Goal: Task Accomplishment & Management: Use online tool/utility

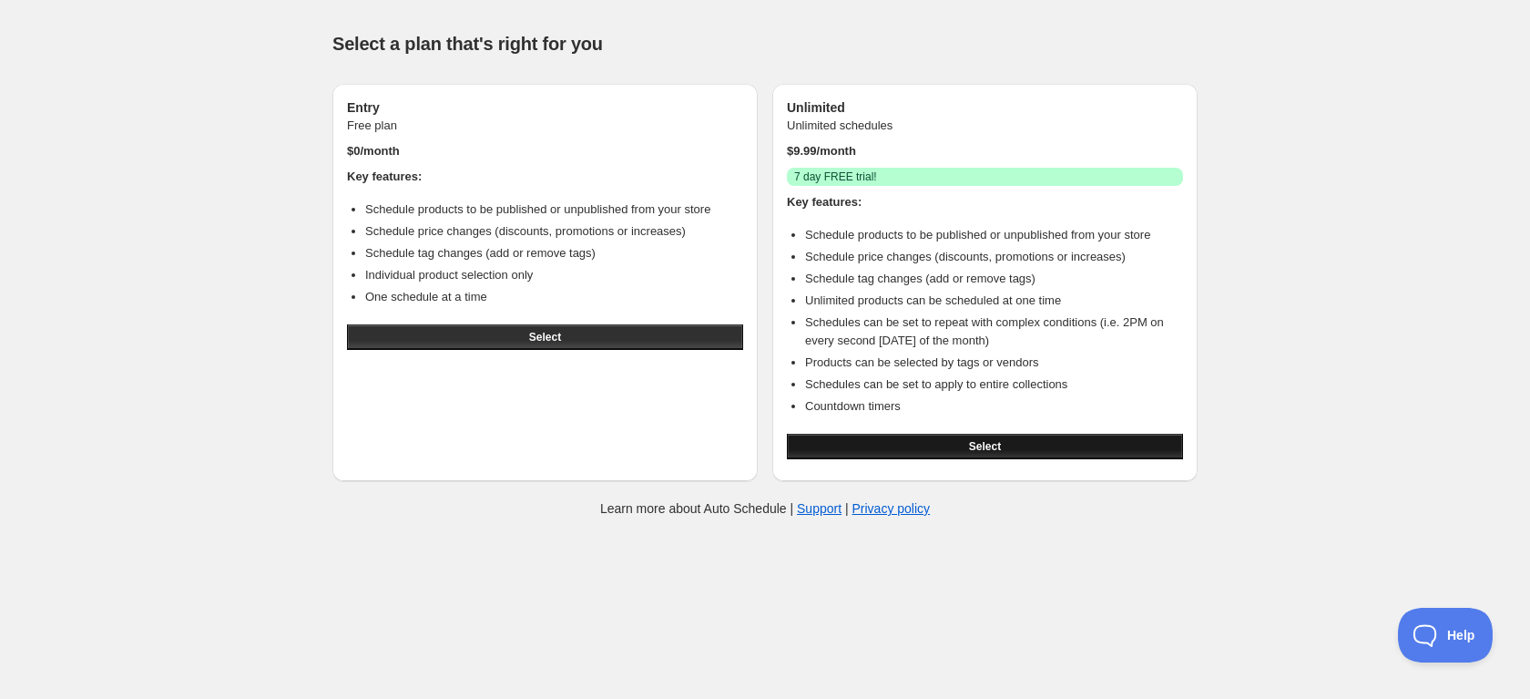
click at [881, 448] on button "Select" at bounding box center [985, 447] width 396 height 26
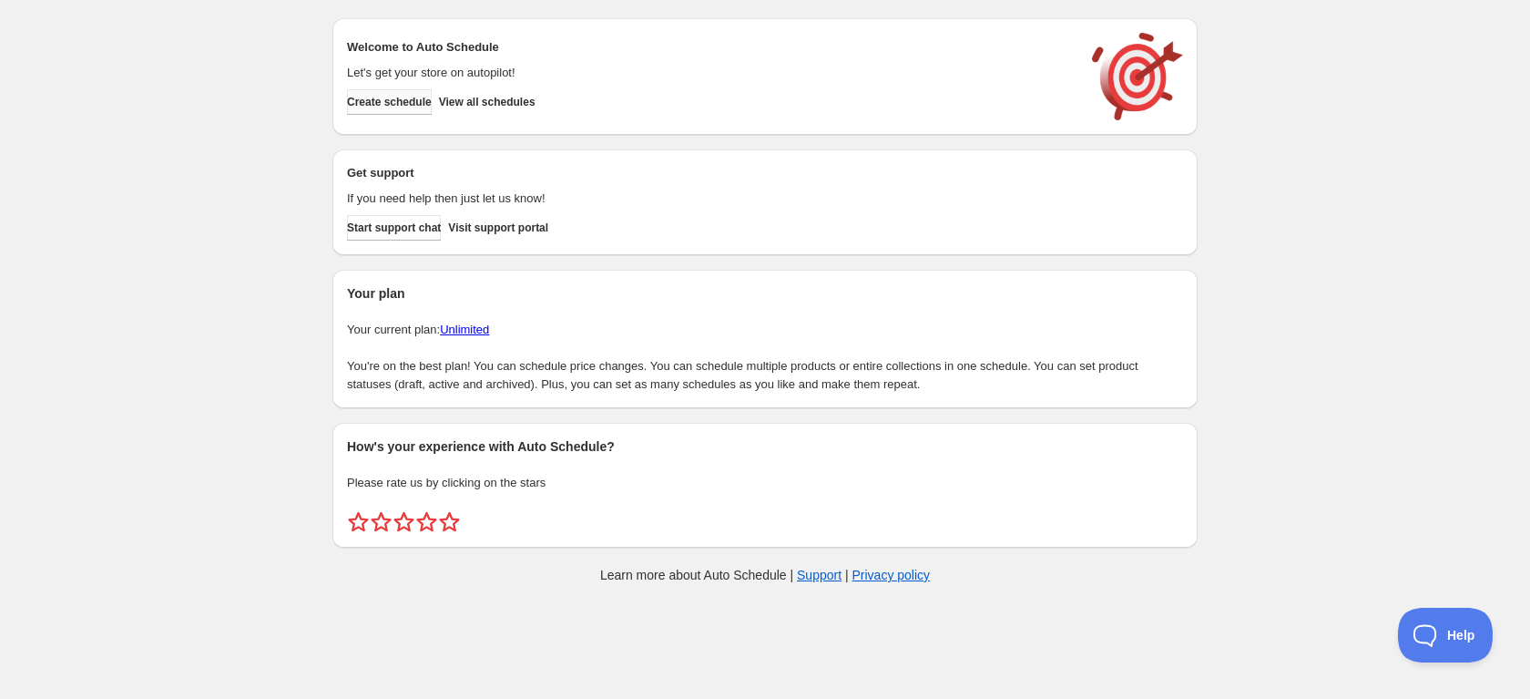
click at [408, 109] on button "Create schedule" at bounding box center [389, 102] width 85 height 26
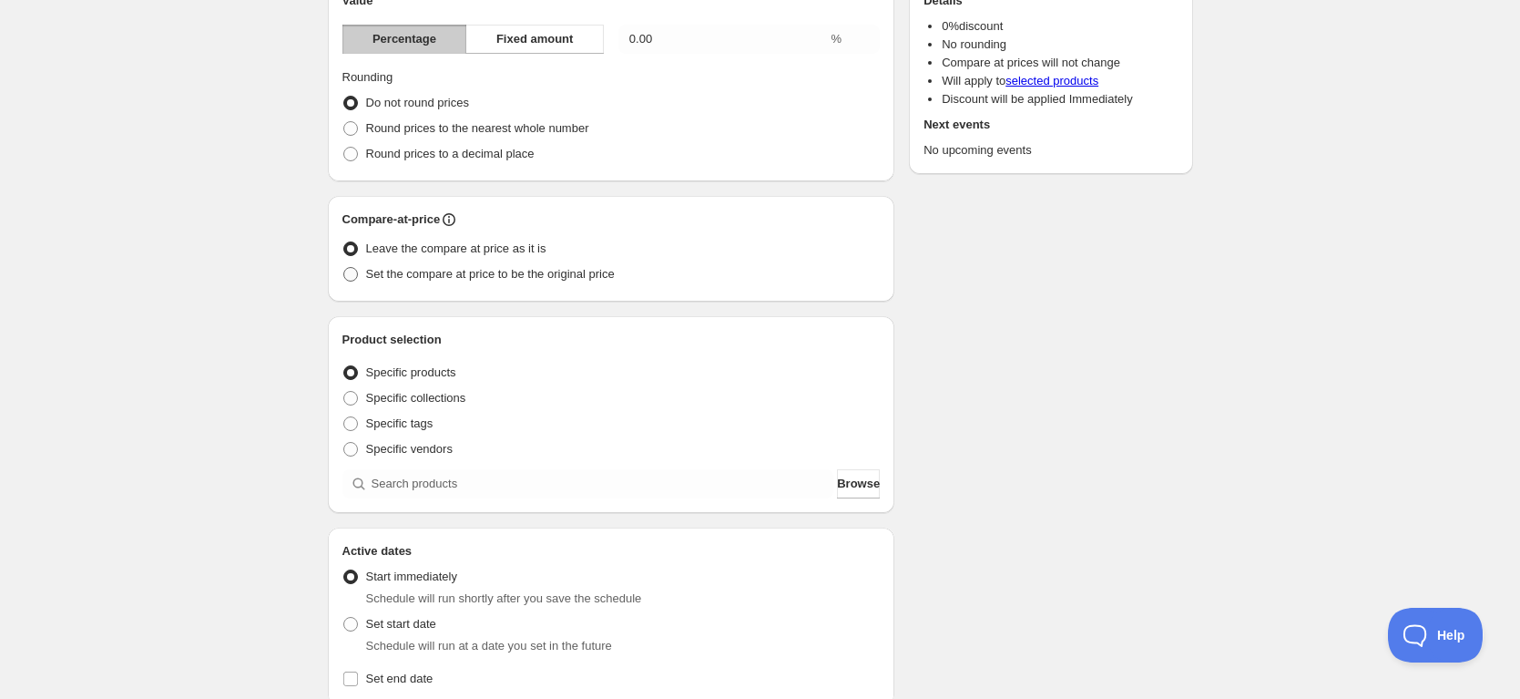
scroll to position [220, 0]
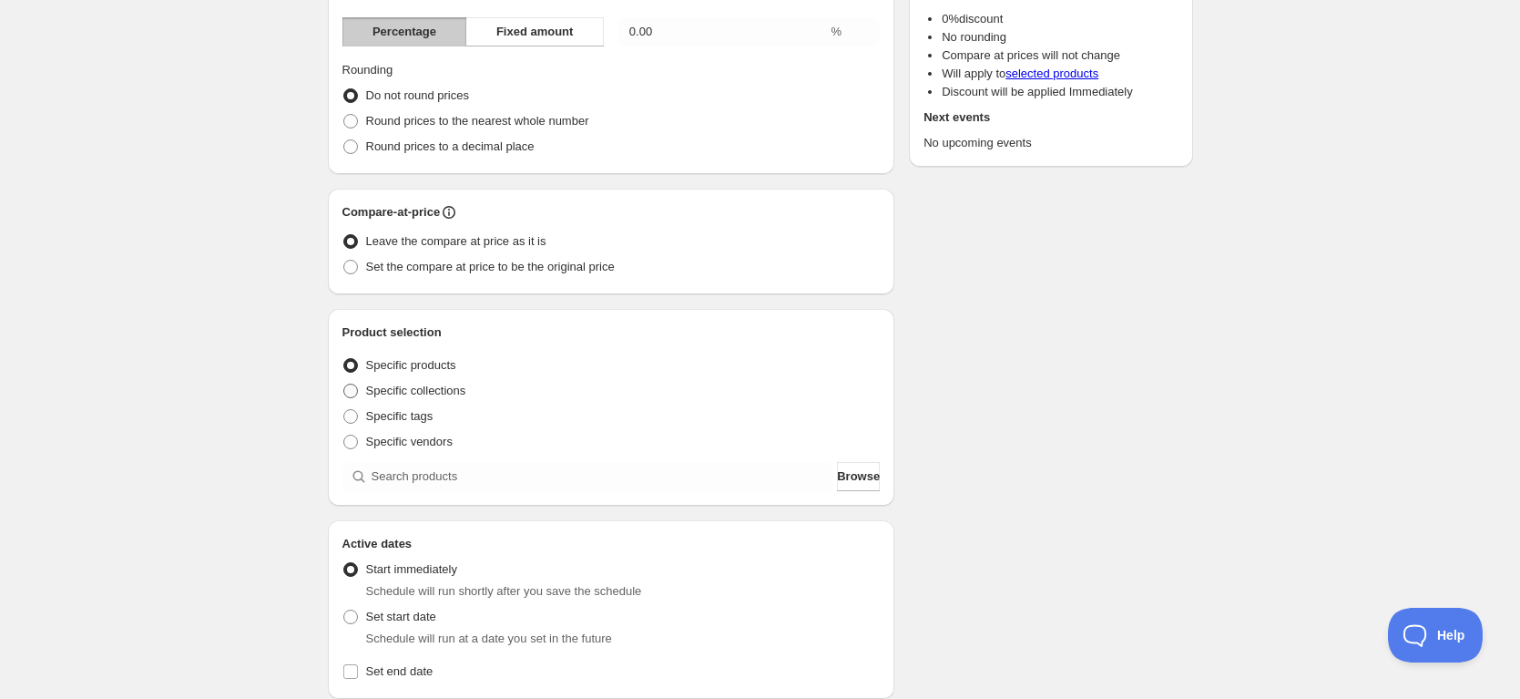
click at [375, 389] on span "Specific collections" at bounding box center [416, 391] width 100 height 14
click at [344, 384] on input "Specific collections" at bounding box center [343, 384] width 1 height 1
radio input "true"
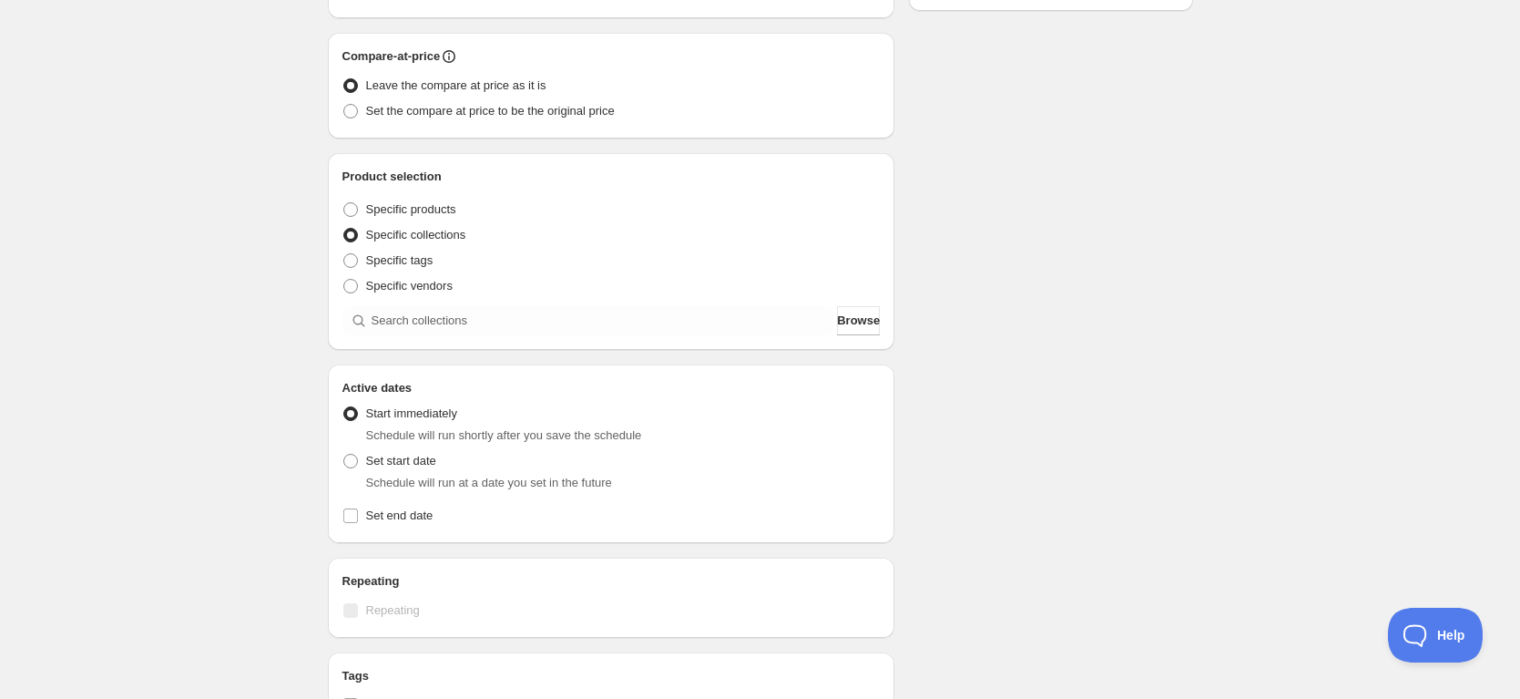
scroll to position [403, 0]
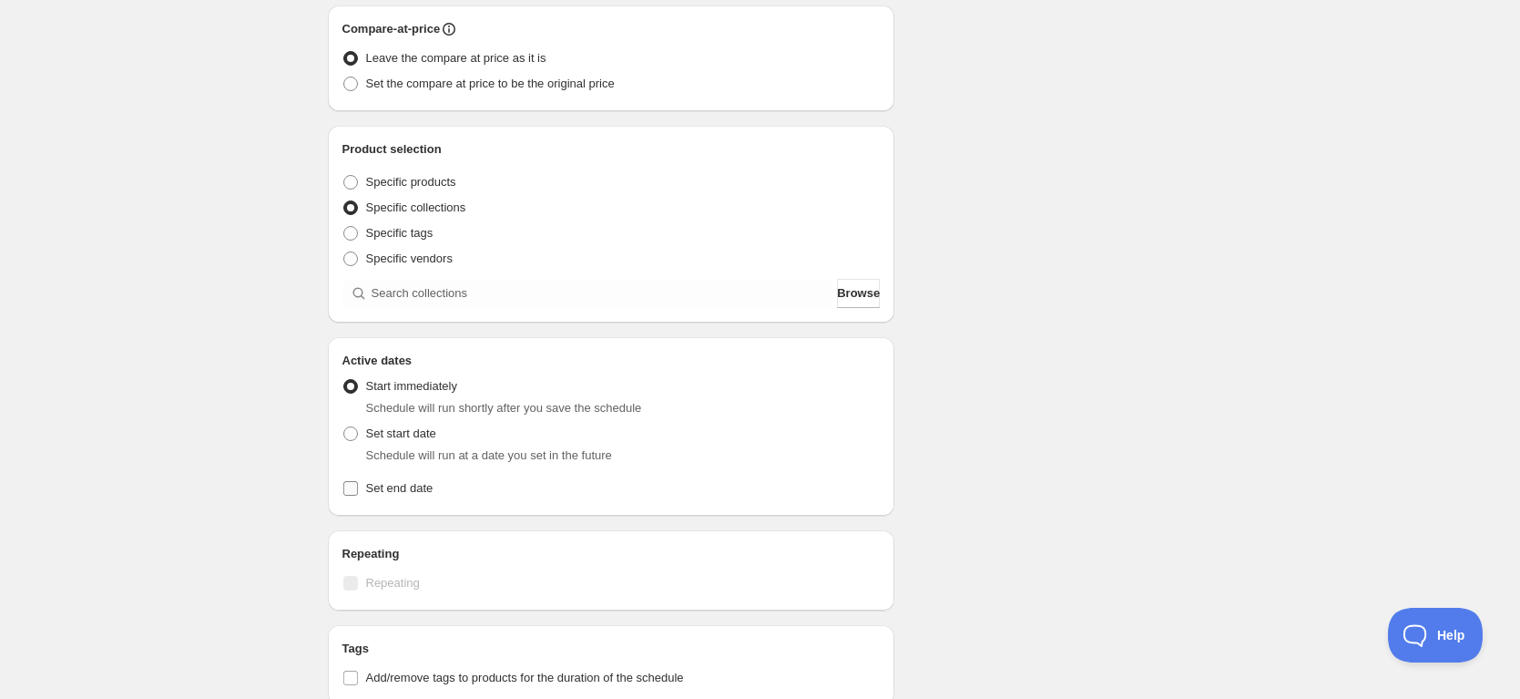
click at [415, 484] on span "Set end date" at bounding box center [399, 488] width 67 height 14
click at [358, 484] on input "Set end date" at bounding box center [350, 488] width 15 height 15
checkbox input "true"
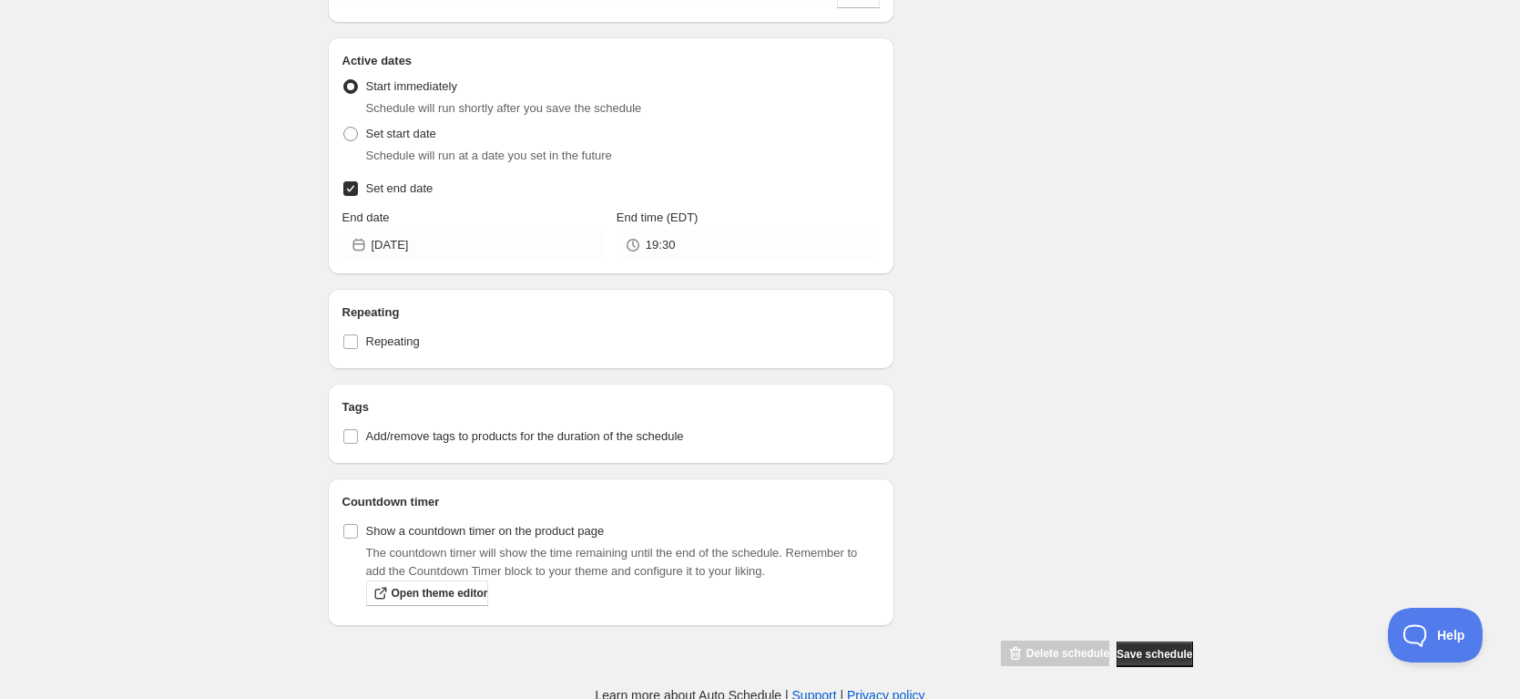
scroll to position [706, 0]
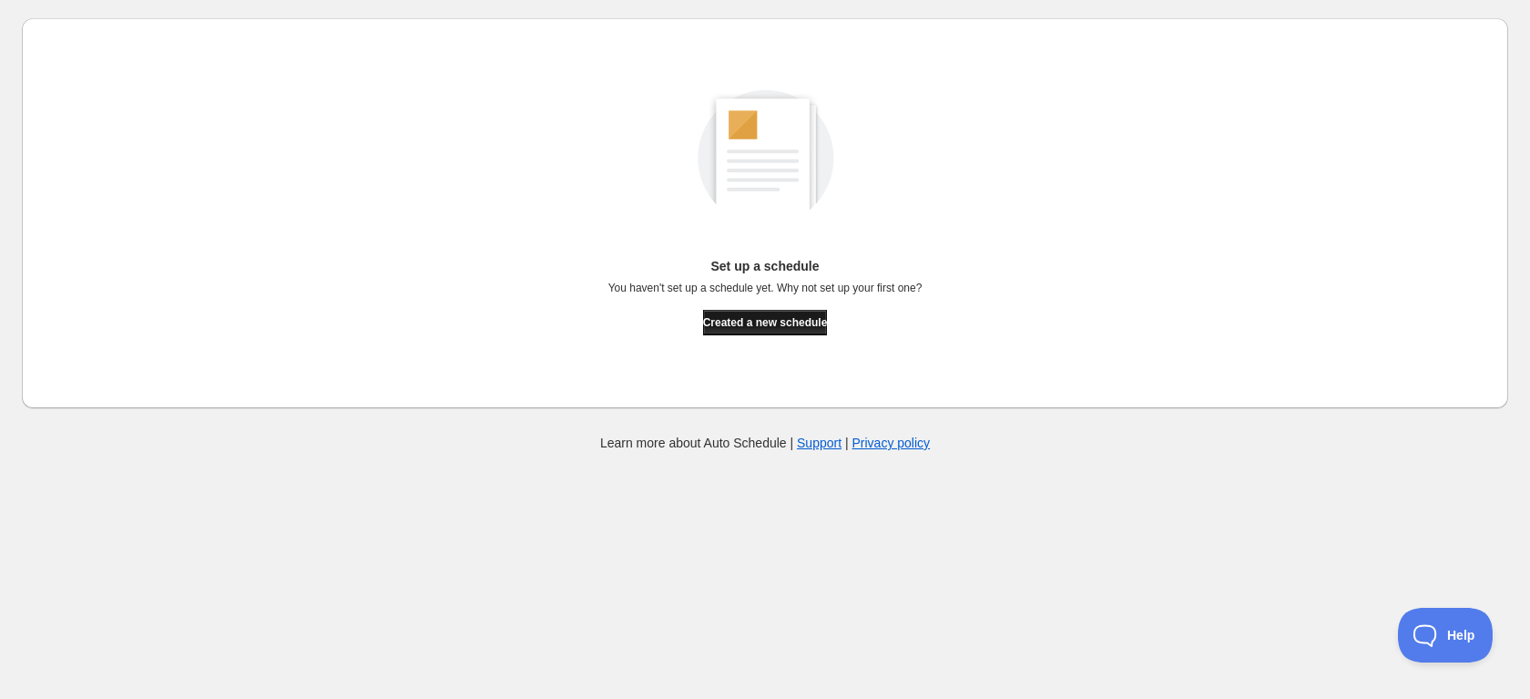
click at [790, 324] on span "Created a new schedule" at bounding box center [765, 322] width 125 height 15
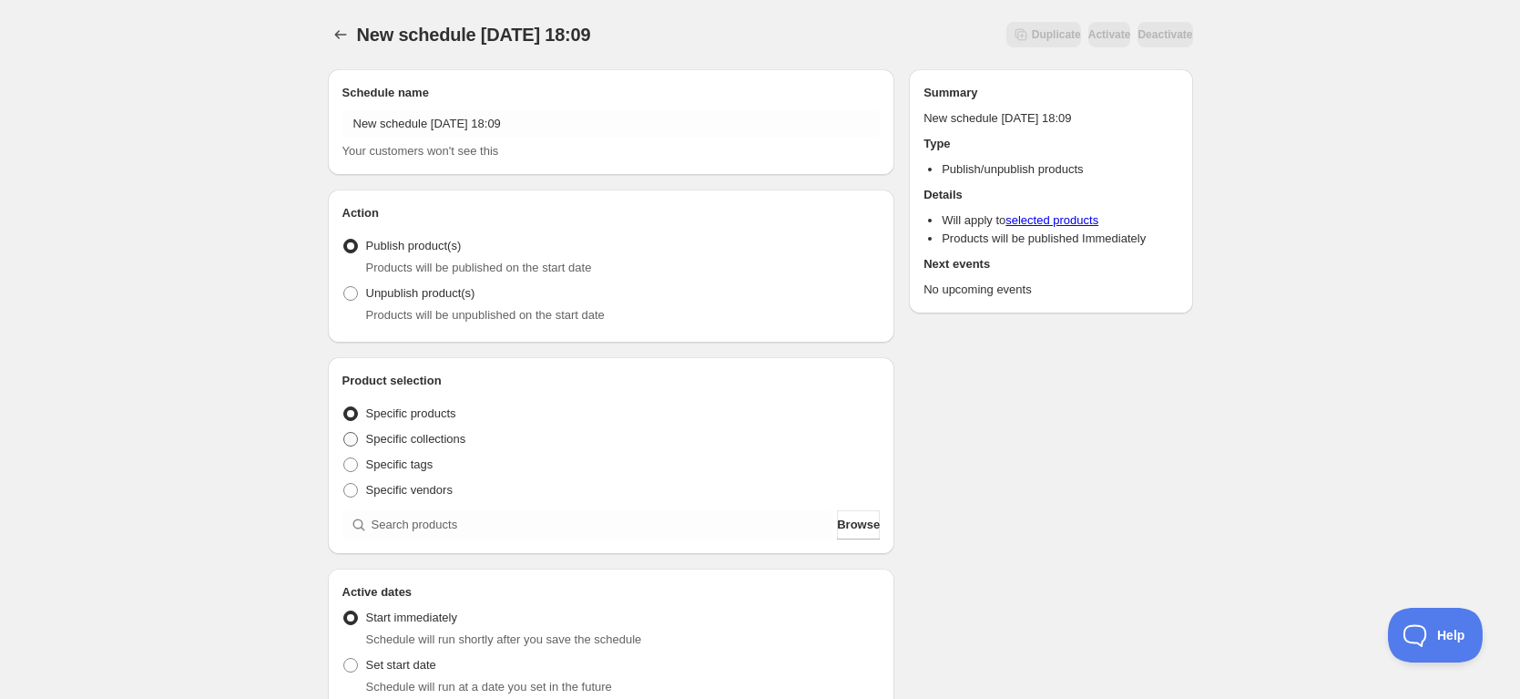
click at [437, 440] on span "Specific collections" at bounding box center [416, 439] width 100 height 14
click at [344, 433] on input "Specific collections" at bounding box center [343, 432] width 1 height 1
radio input "true"
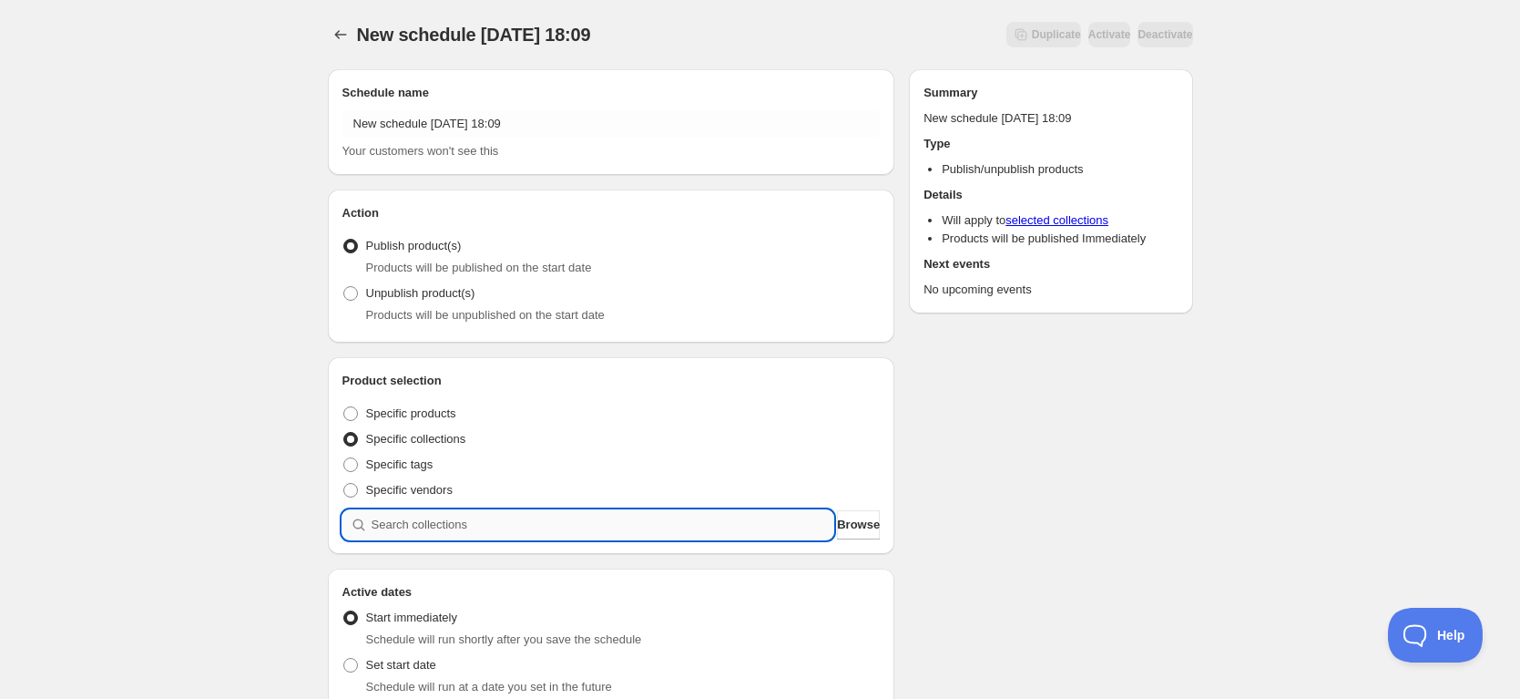
click at [566, 517] on input "search" at bounding box center [603, 524] width 463 height 29
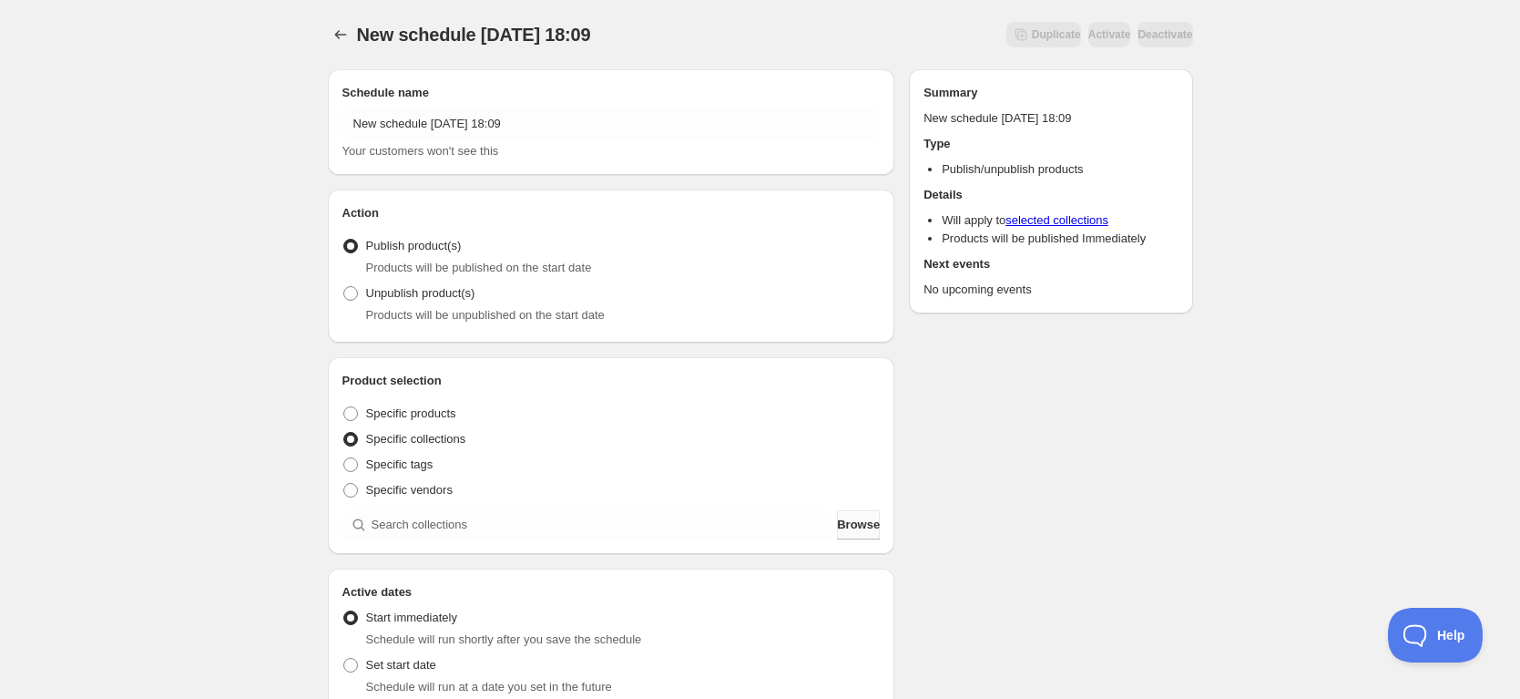
click at [837, 521] on span "Browse" at bounding box center [858, 525] width 43 height 18
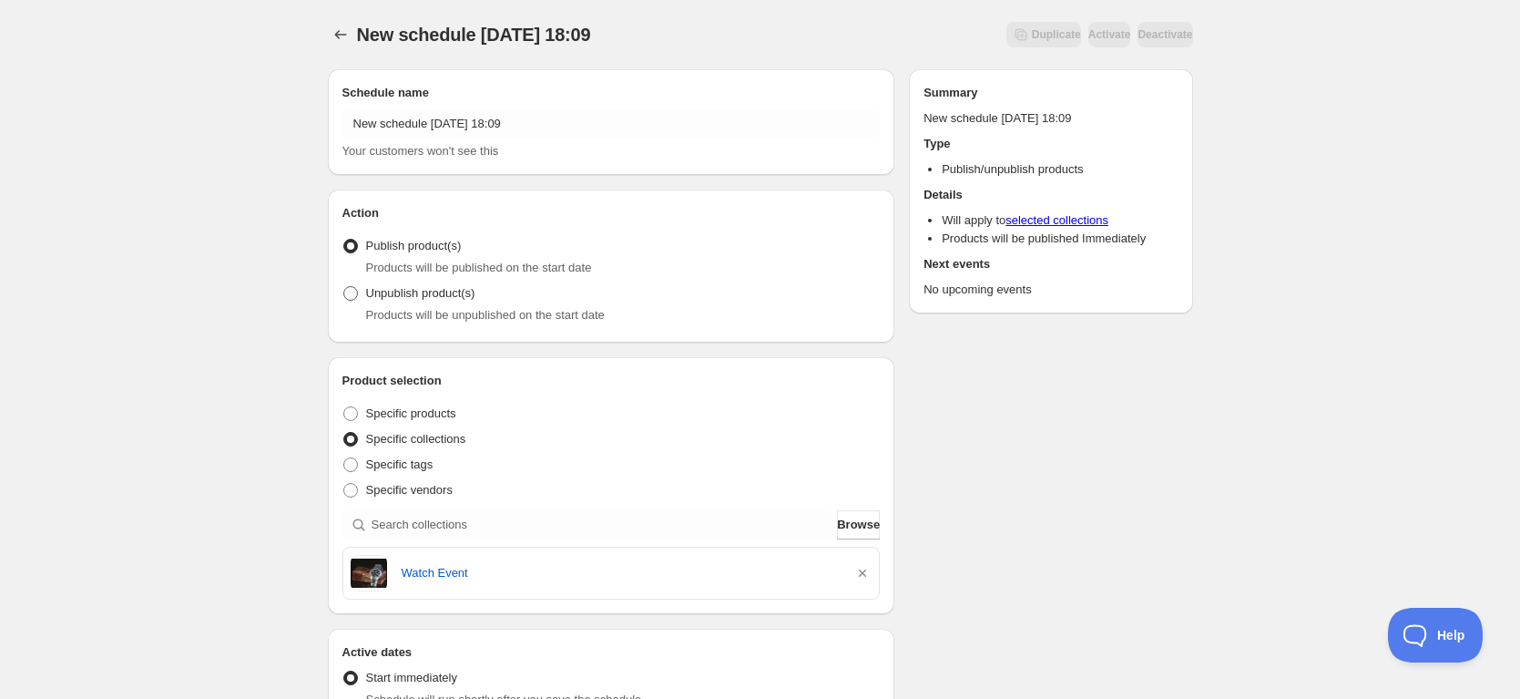
click at [410, 298] on span "Unpublish product(s)" at bounding box center [420, 293] width 109 height 14
click at [344, 287] on input "Unpublish product(s)" at bounding box center [343, 286] width 1 height 1
radio input "true"
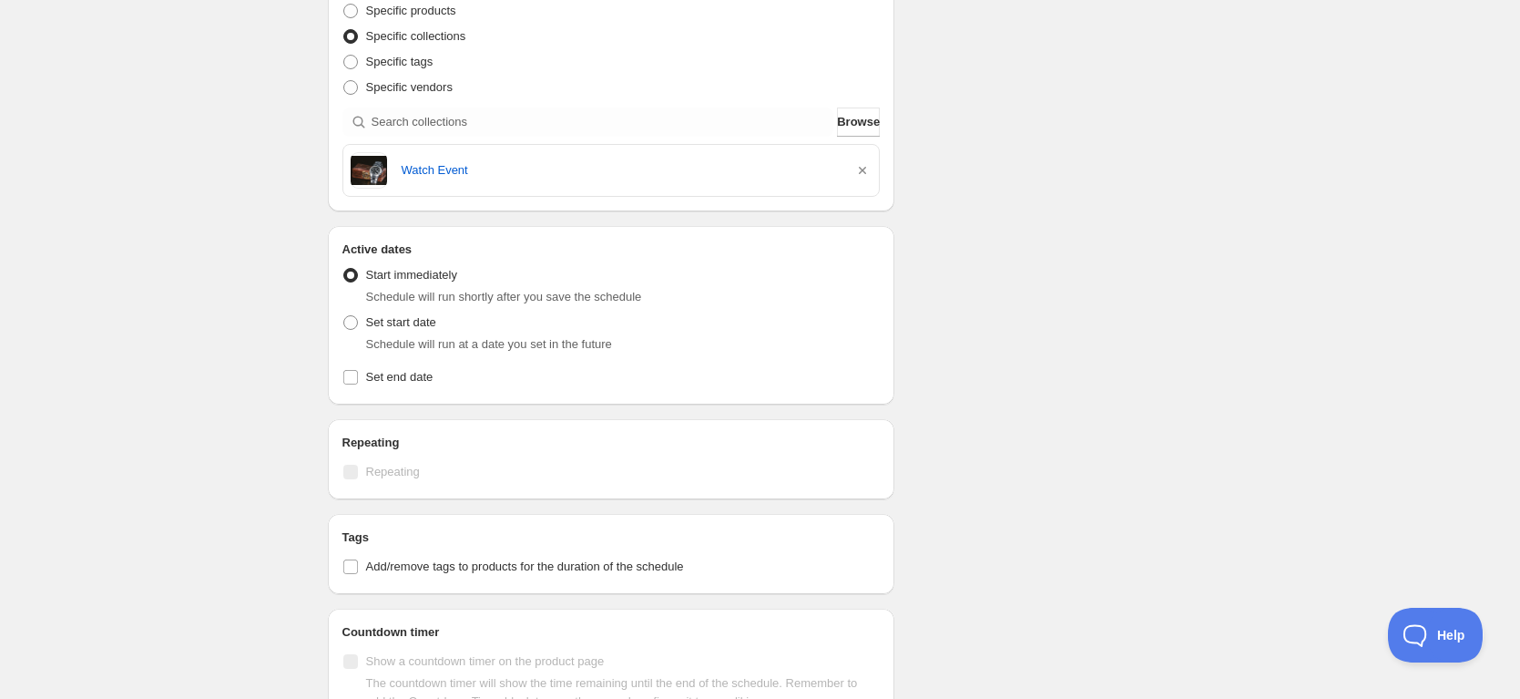
scroll to position [408, 0]
click at [348, 316] on span at bounding box center [350, 317] width 15 height 15
click at [344, 311] on input "Set start date" at bounding box center [343, 310] width 1 height 1
radio input "true"
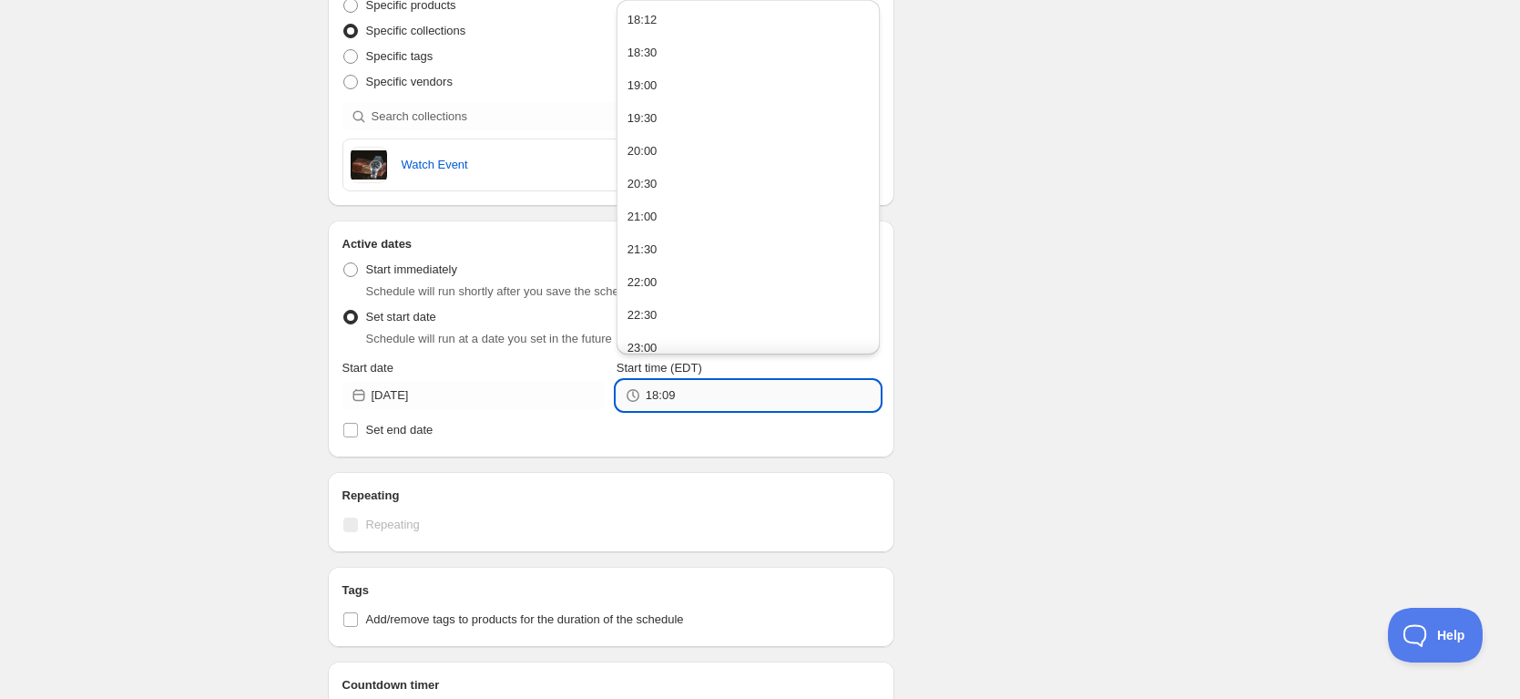
click at [695, 393] on input "18:09" at bounding box center [763, 395] width 234 height 29
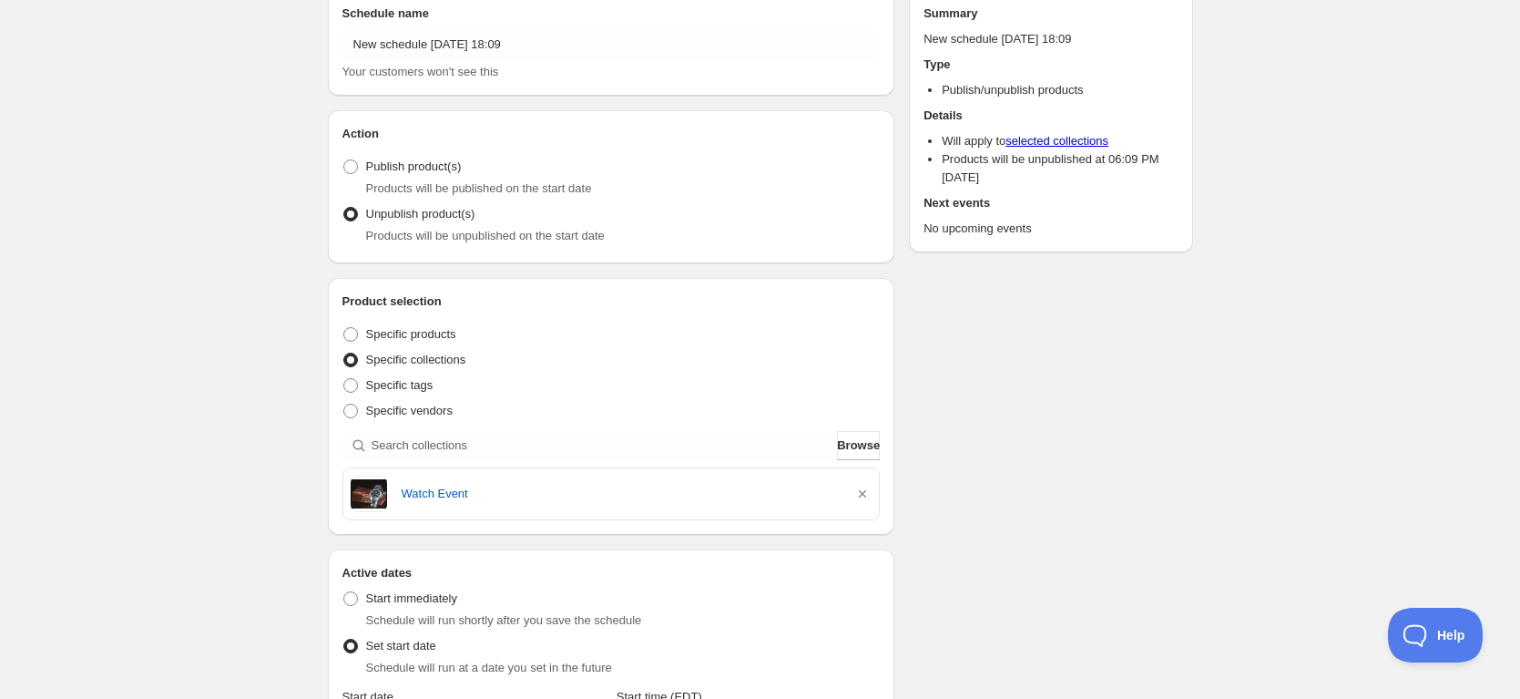
scroll to position [412, 0]
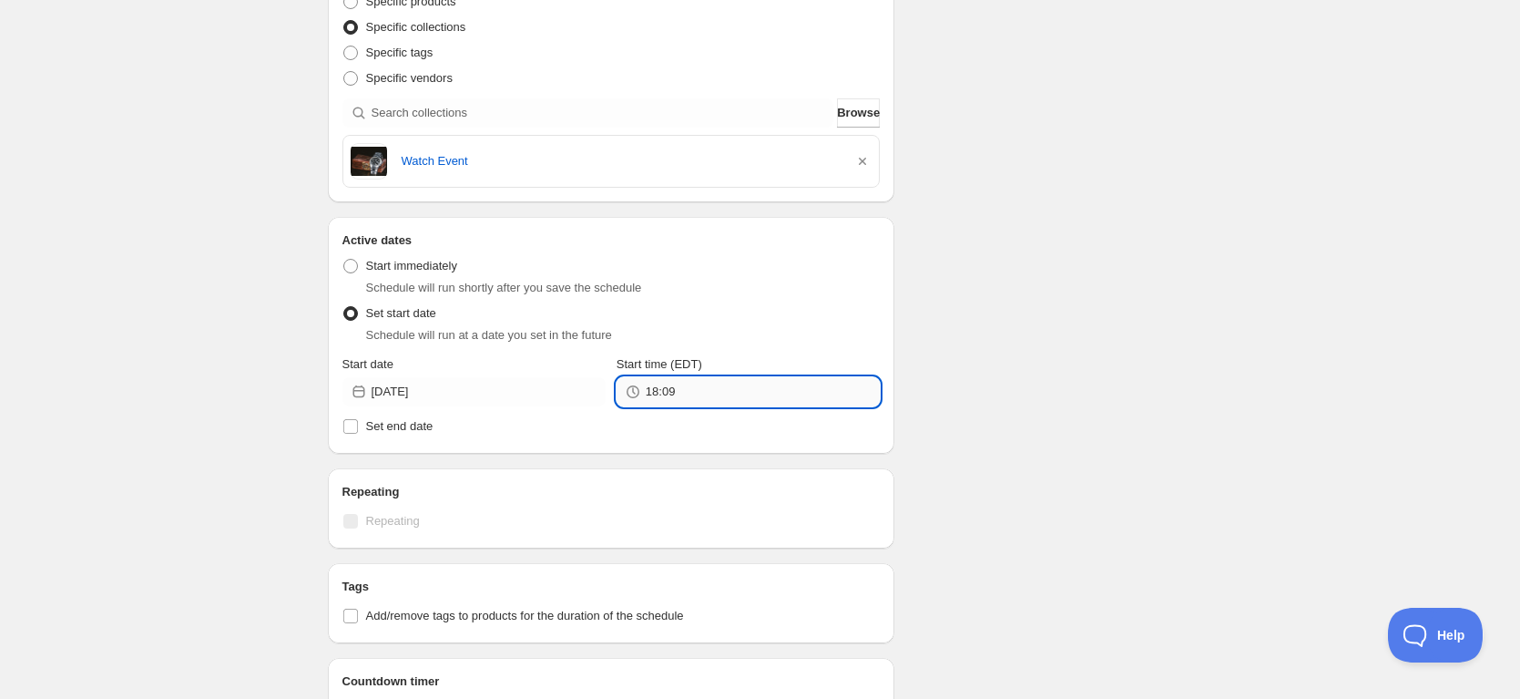
click at [737, 390] on input "18:09" at bounding box center [763, 391] width 234 height 29
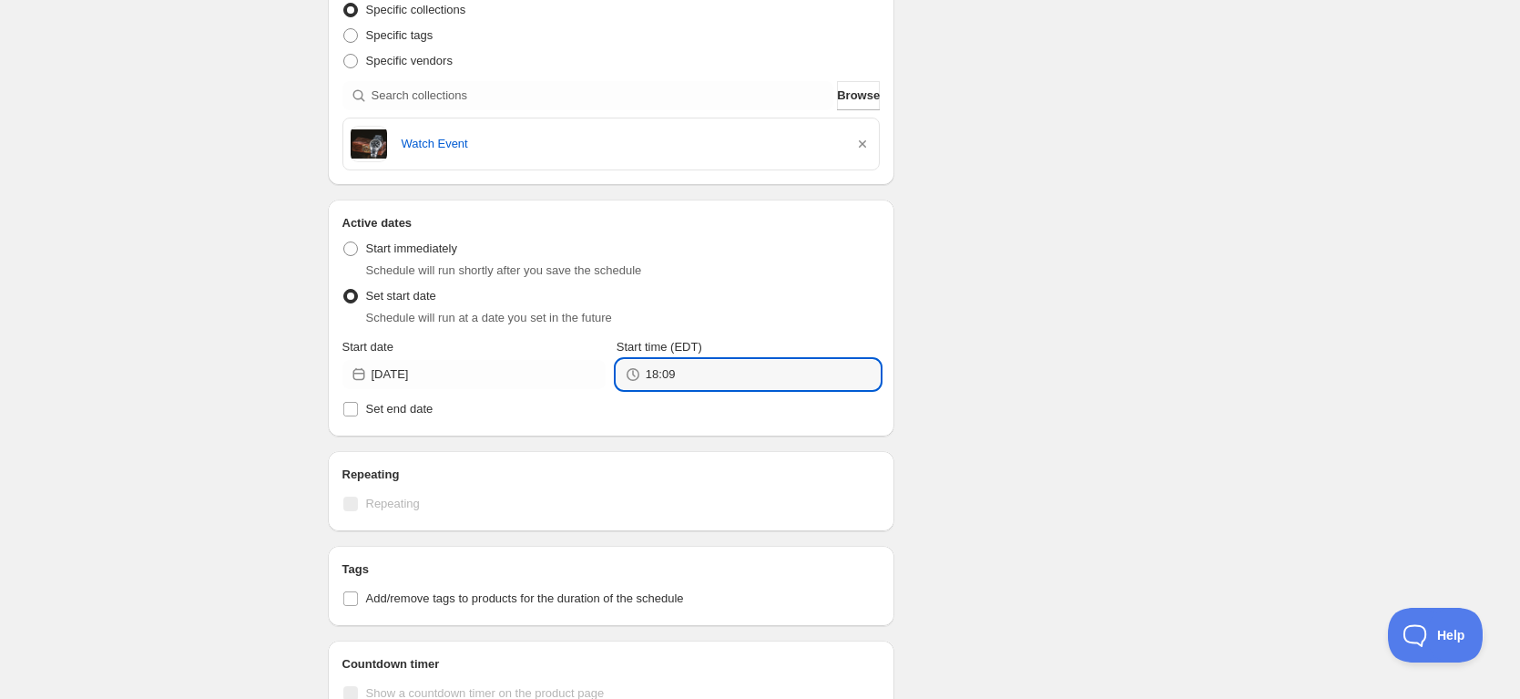
scroll to position [530, 0]
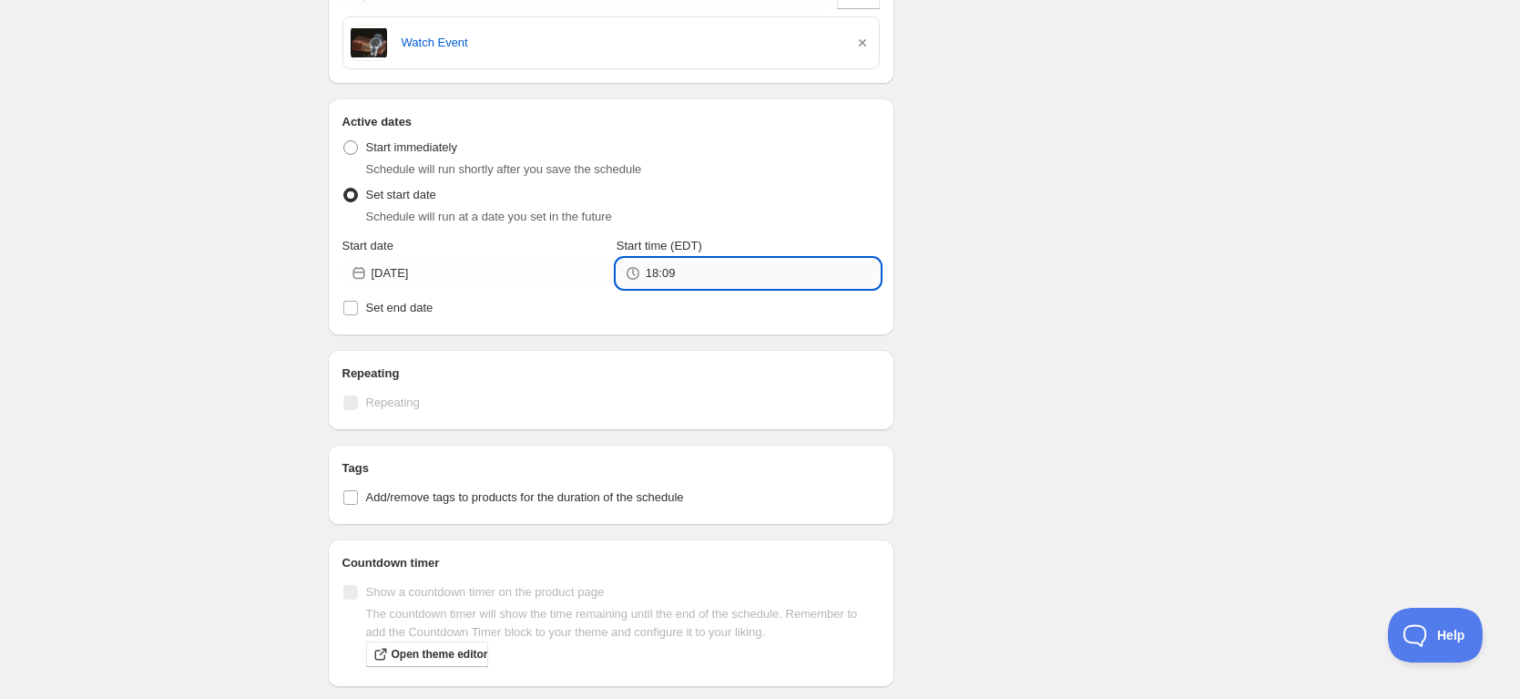
click at [725, 271] on input "18:09" at bounding box center [763, 273] width 234 height 29
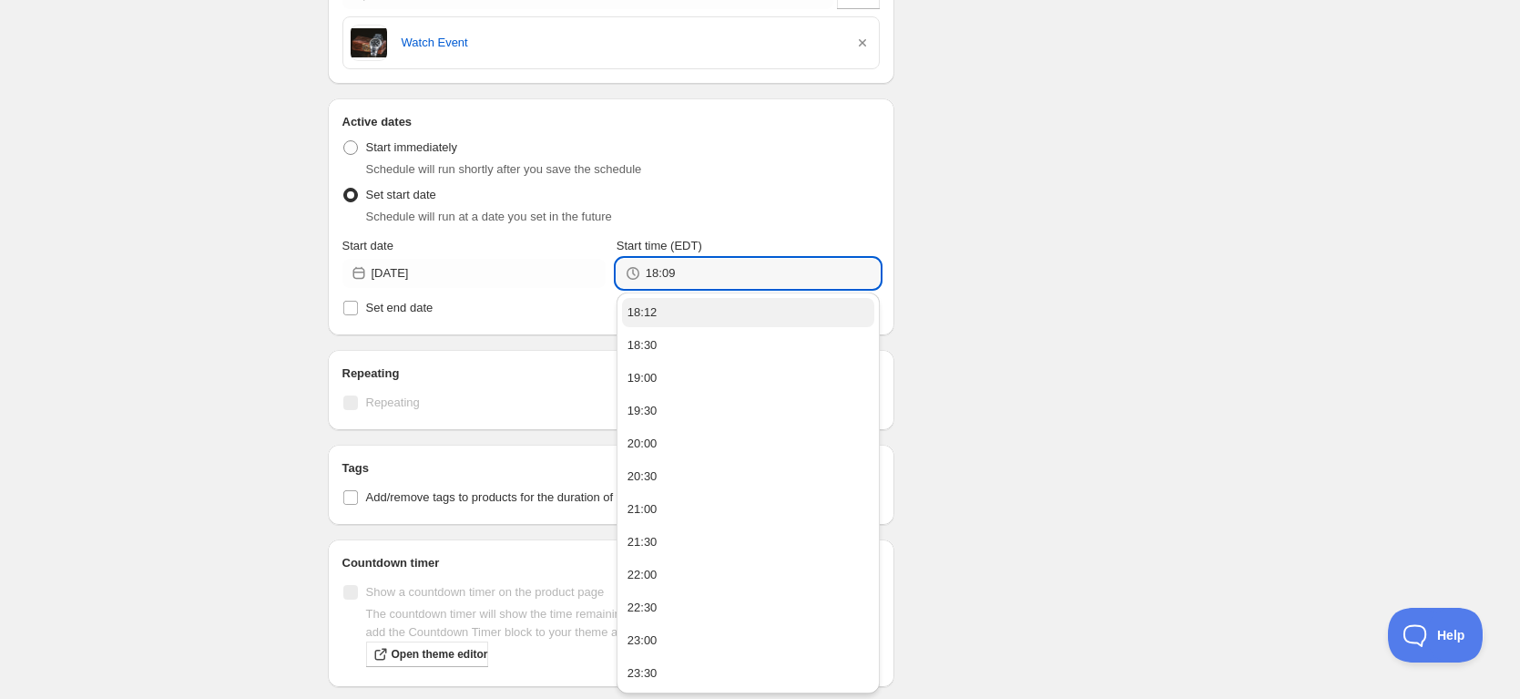
click at [715, 302] on button "18:12" at bounding box center [748, 312] width 252 height 29
type input "18:12"
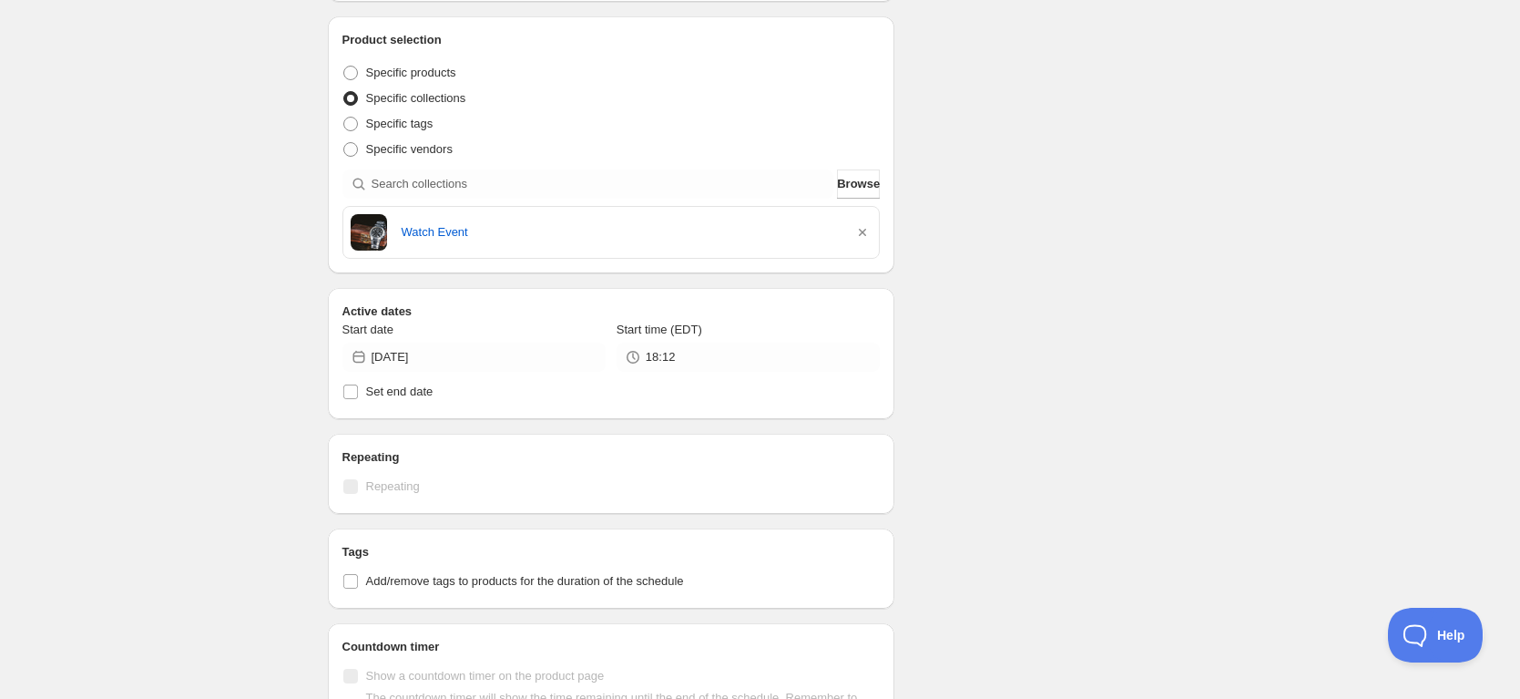
scroll to position [91, 0]
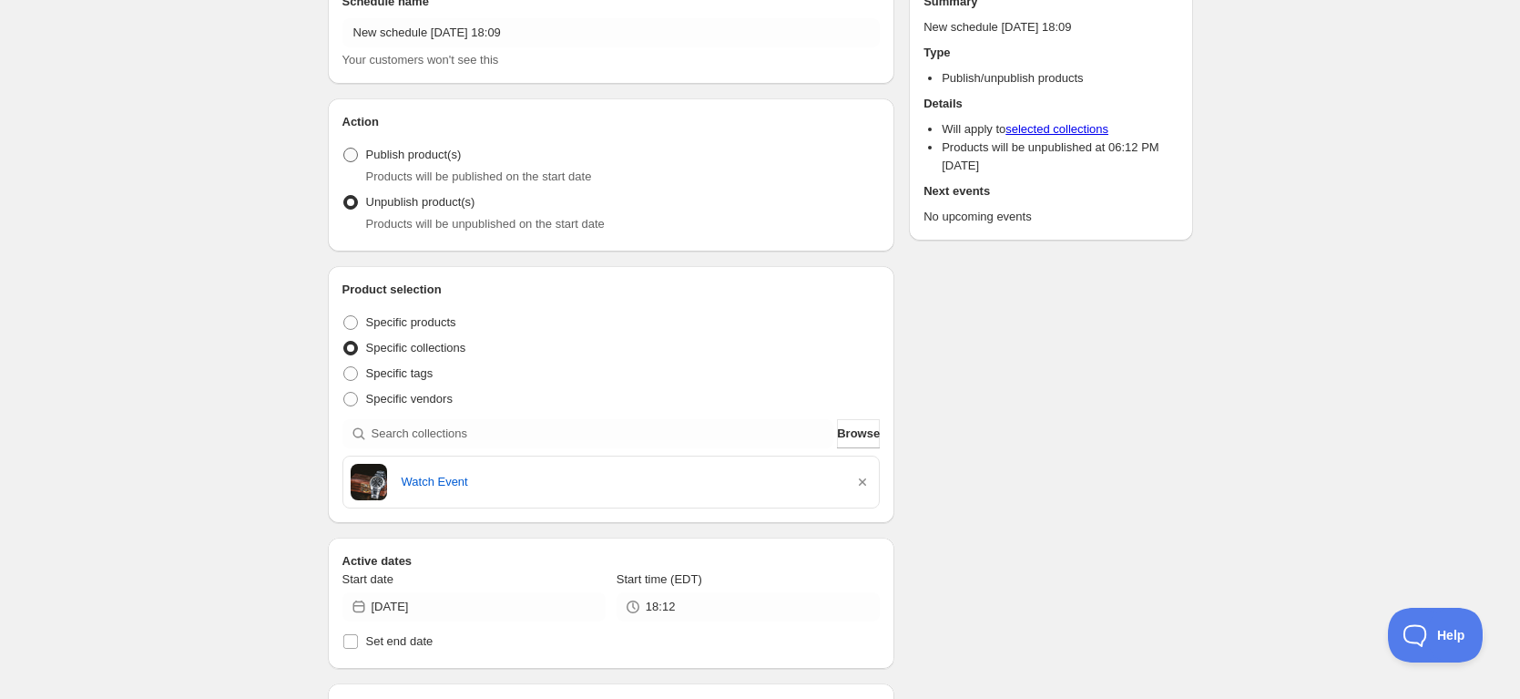
click at [425, 148] on span "Publish product(s)" at bounding box center [414, 155] width 96 height 14
click at [405, 148] on span "Publish product(s)" at bounding box center [414, 155] width 96 height 14
click at [344, 148] on input "Publish product(s)" at bounding box center [343, 148] width 1 height 1
radio input "true"
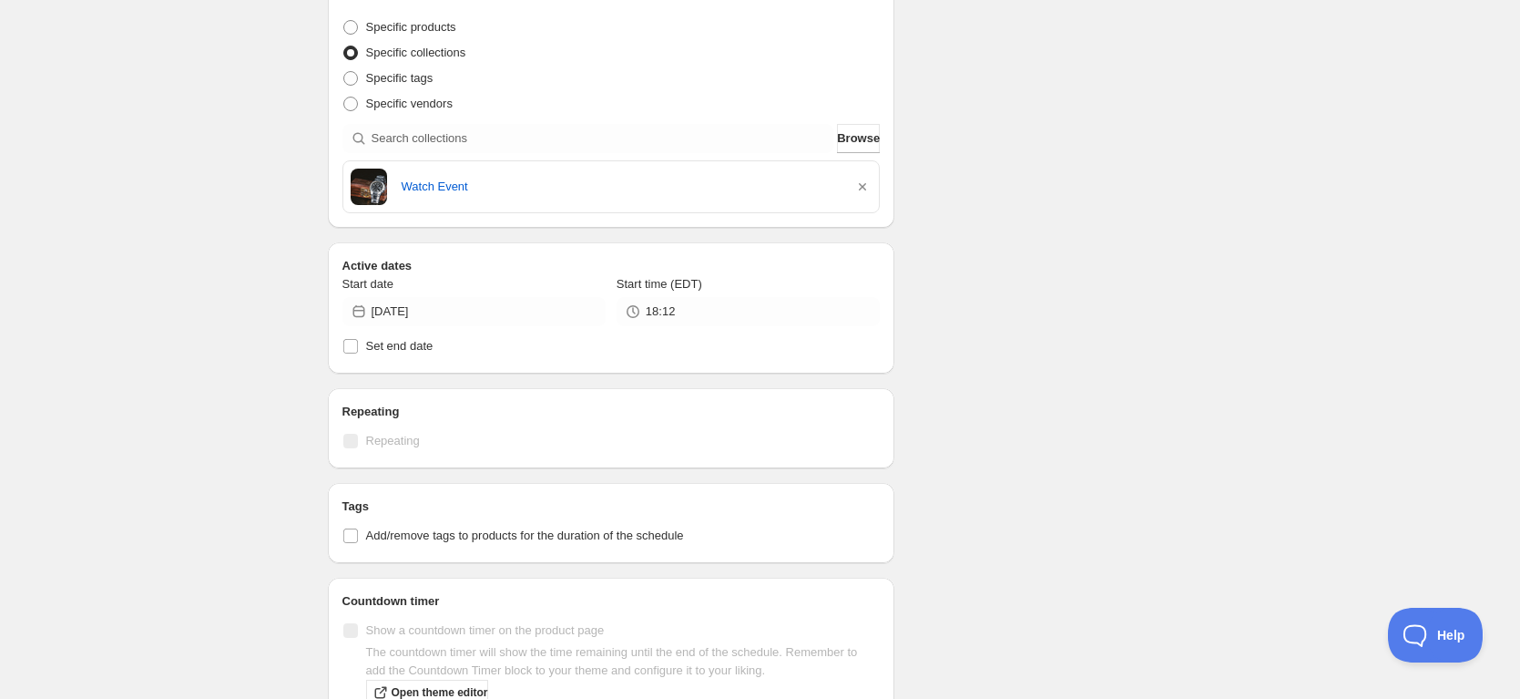
scroll to position [460, 0]
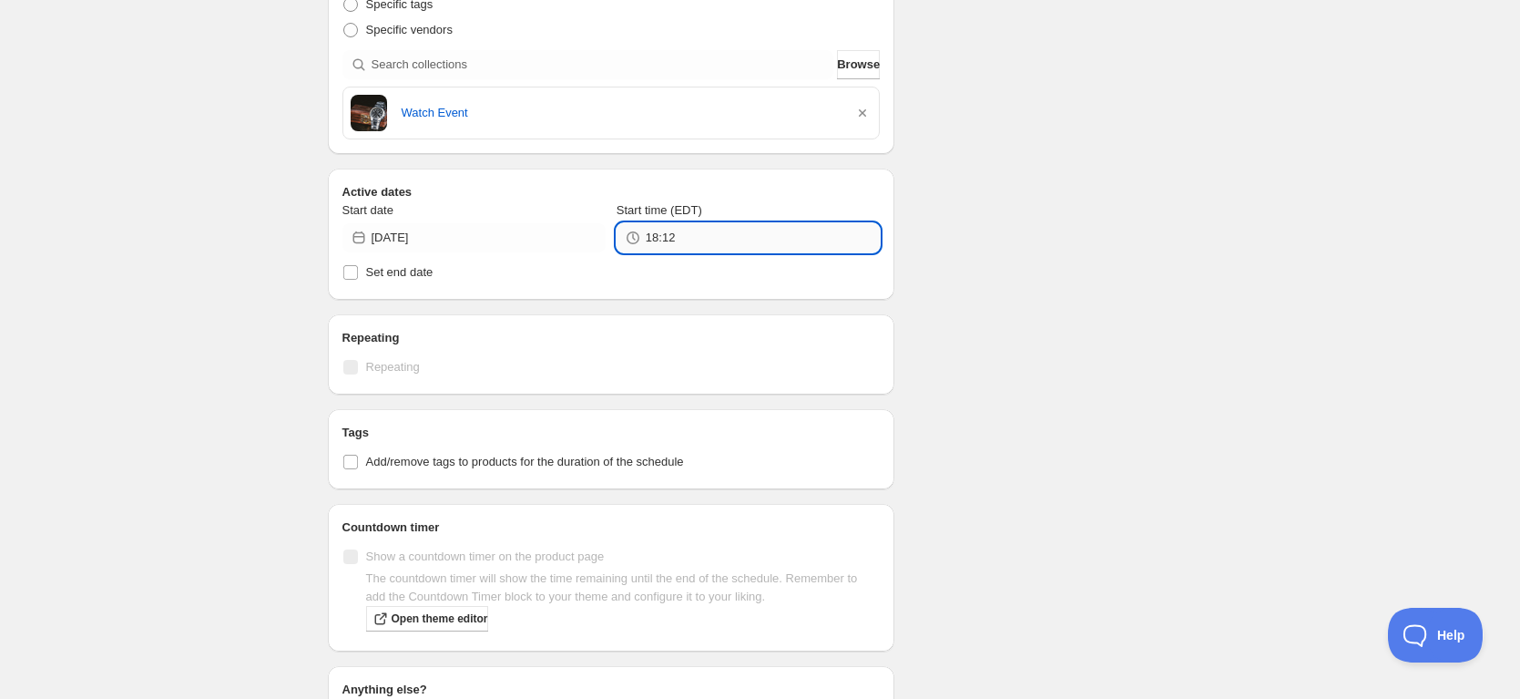
click at [776, 230] on input "18:12" at bounding box center [763, 237] width 234 height 29
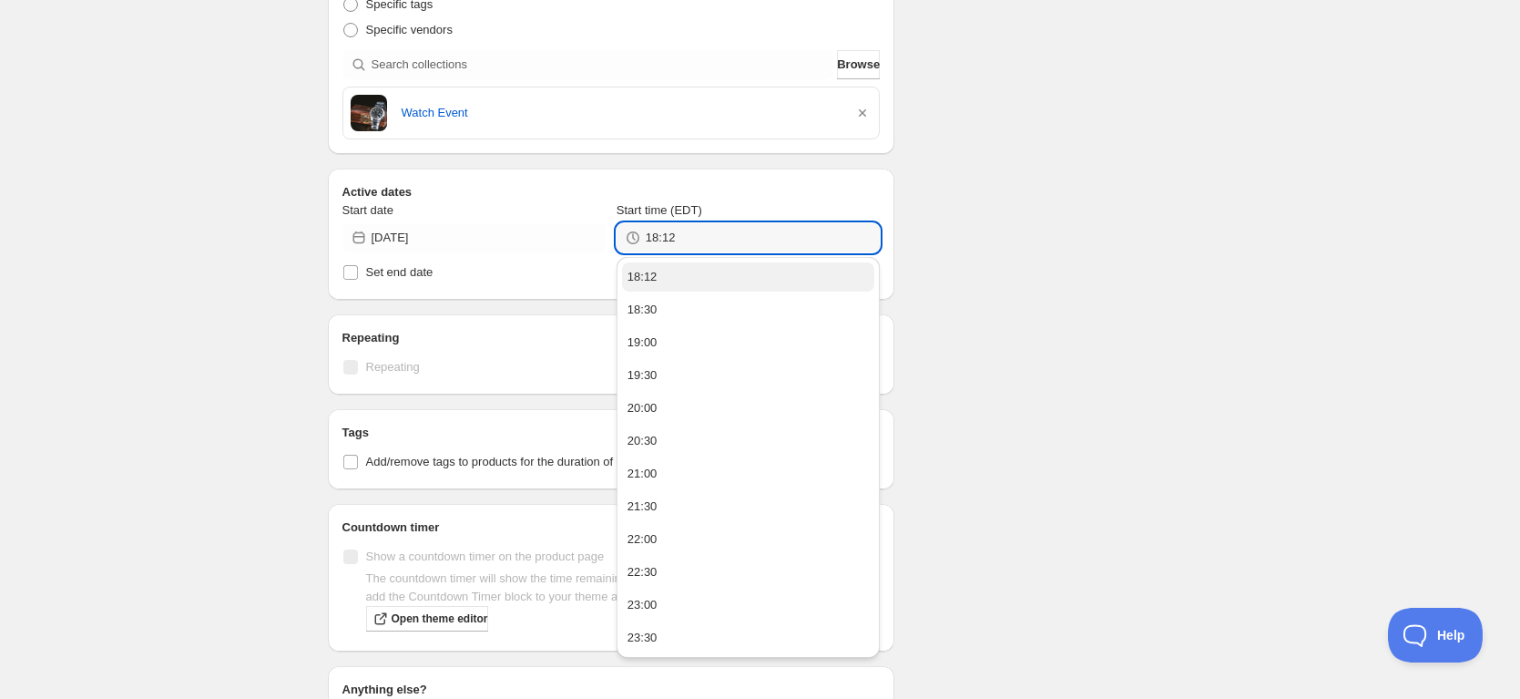
click at [742, 262] on button "18:12" at bounding box center [748, 276] width 252 height 29
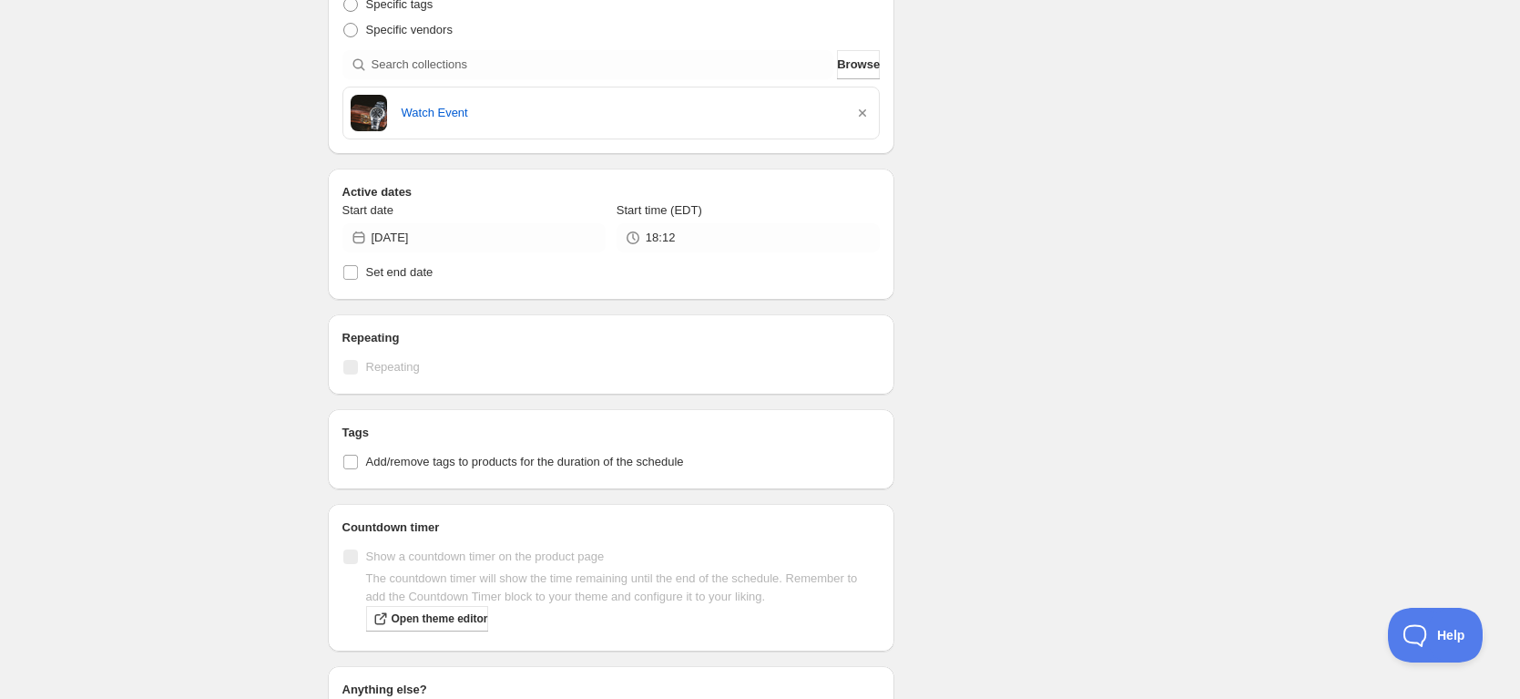
scroll to position [582, 0]
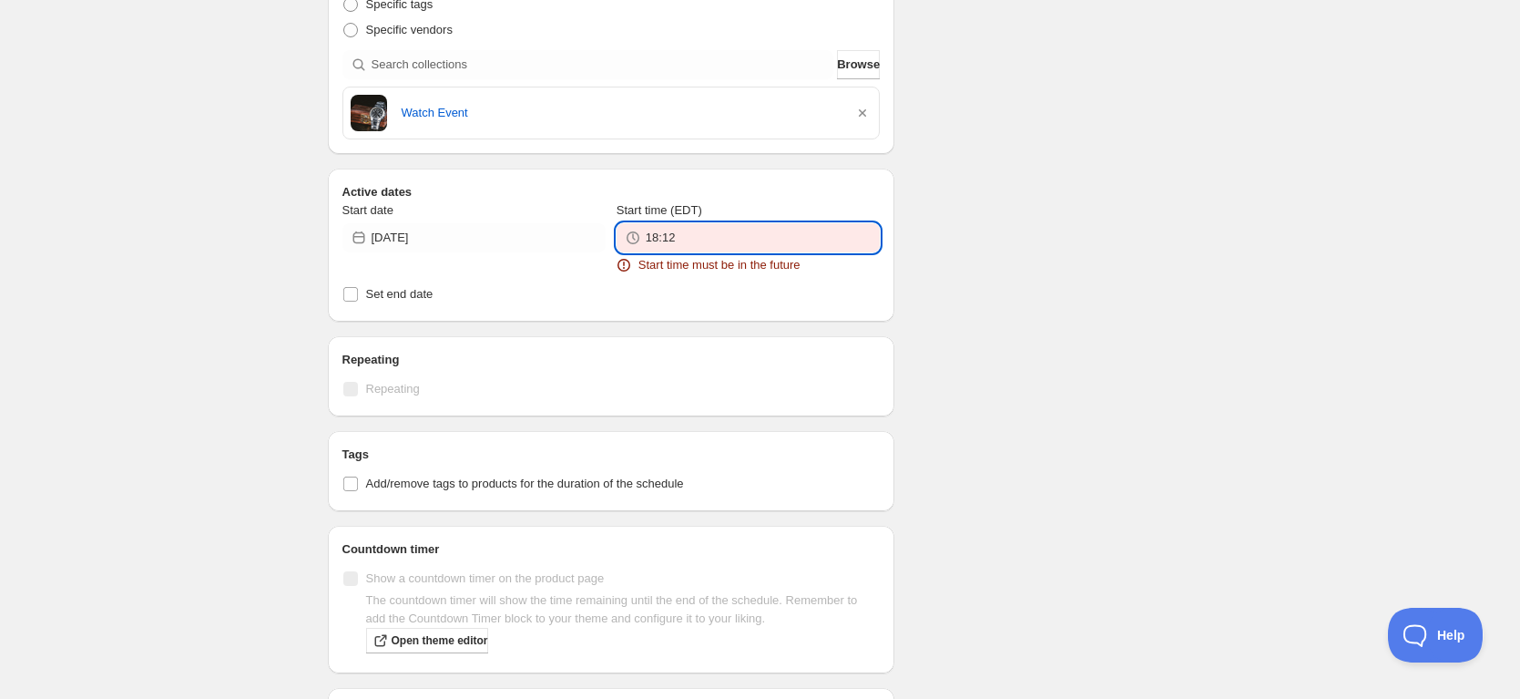
click at [735, 234] on input "18:12" at bounding box center [763, 237] width 234 height 29
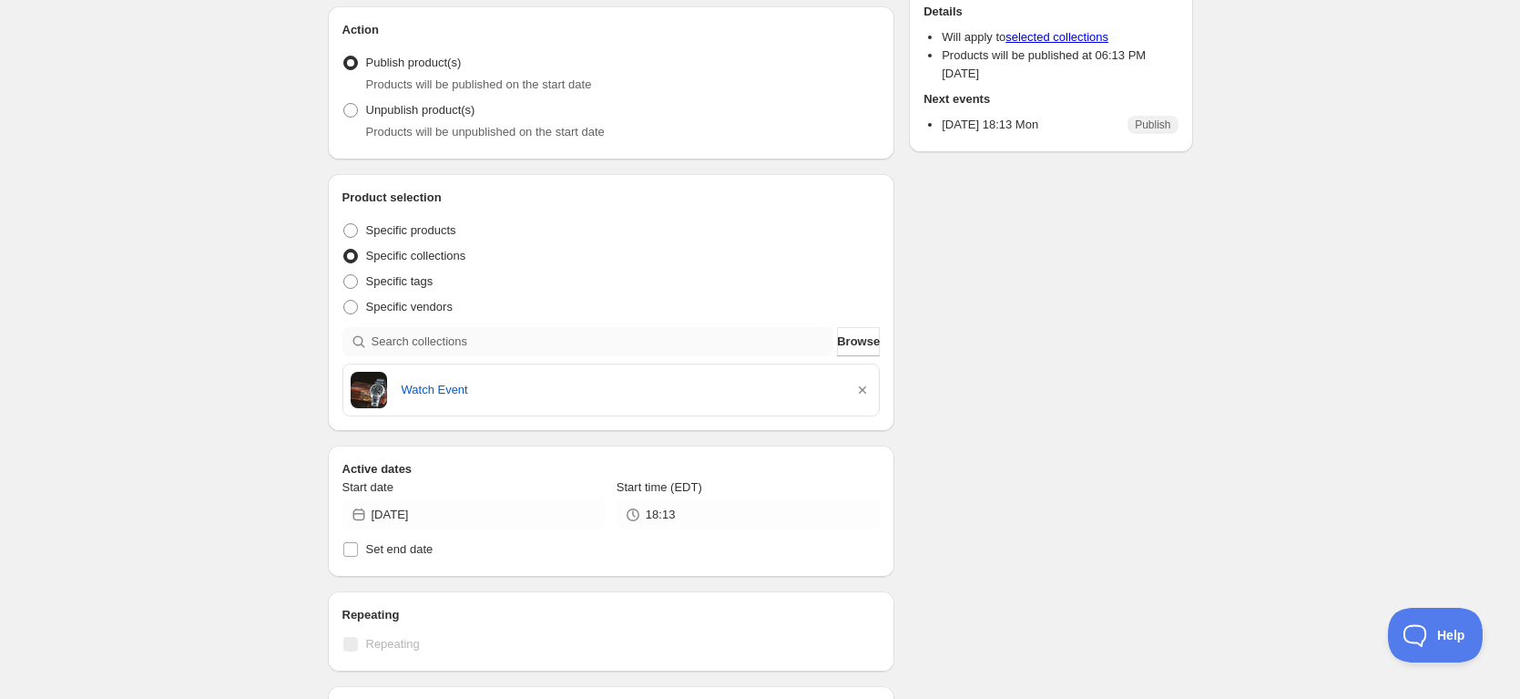
scroll to position [150, 0]
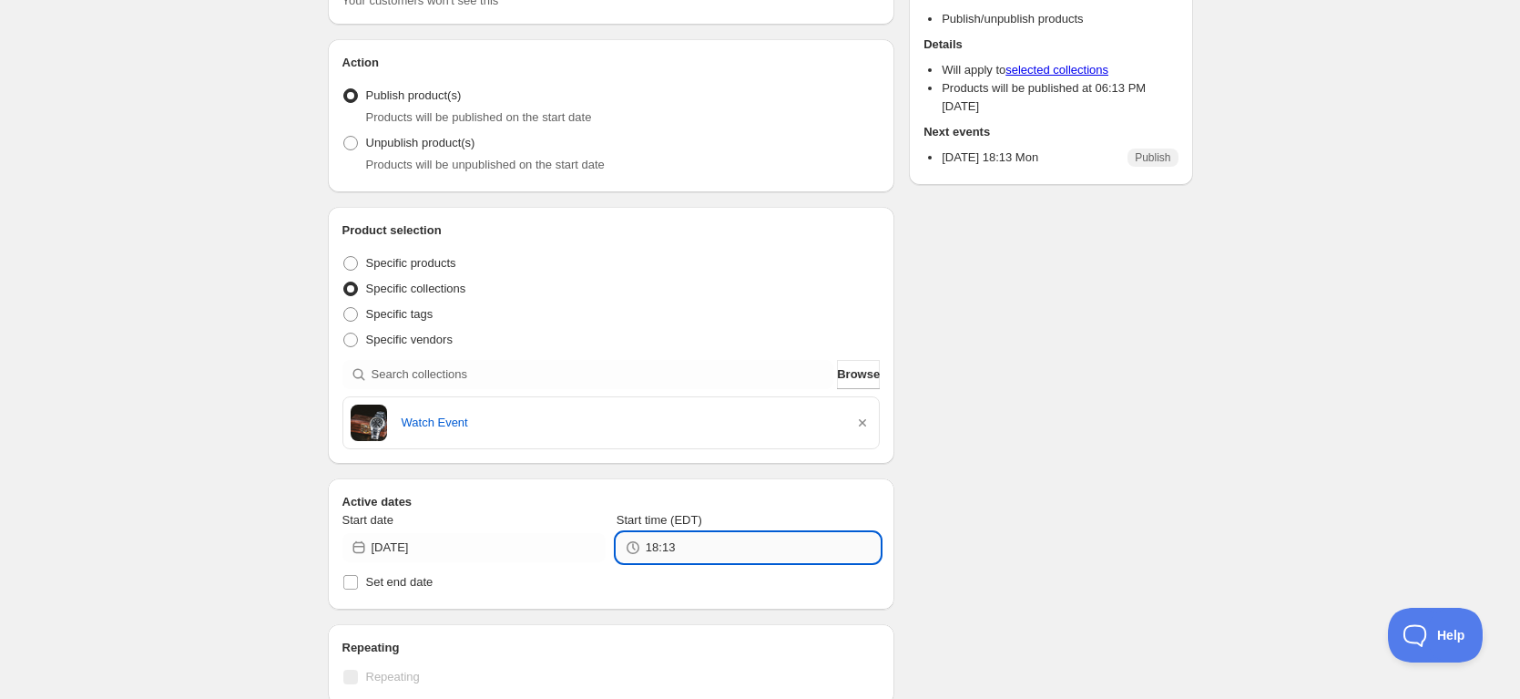
click at [698, 546] on input "18:13" at bounding box center [763, 547] width 234 height 29
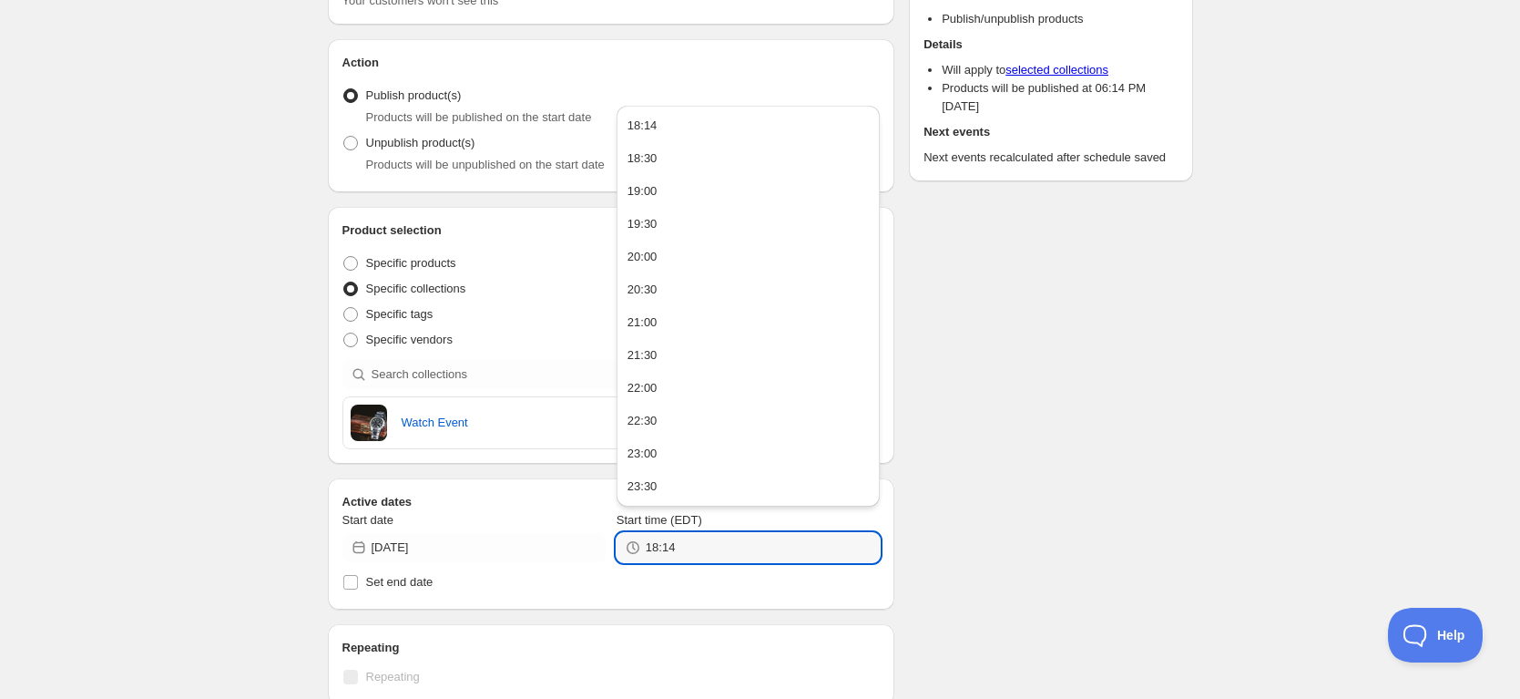
type input "18:14"
click at [1073, 457] on div "Schedule name New schedule [DATE] 18:09 Your customers won't see this Action Ac…" at bounding box center [753, 610] width 880 height 1412
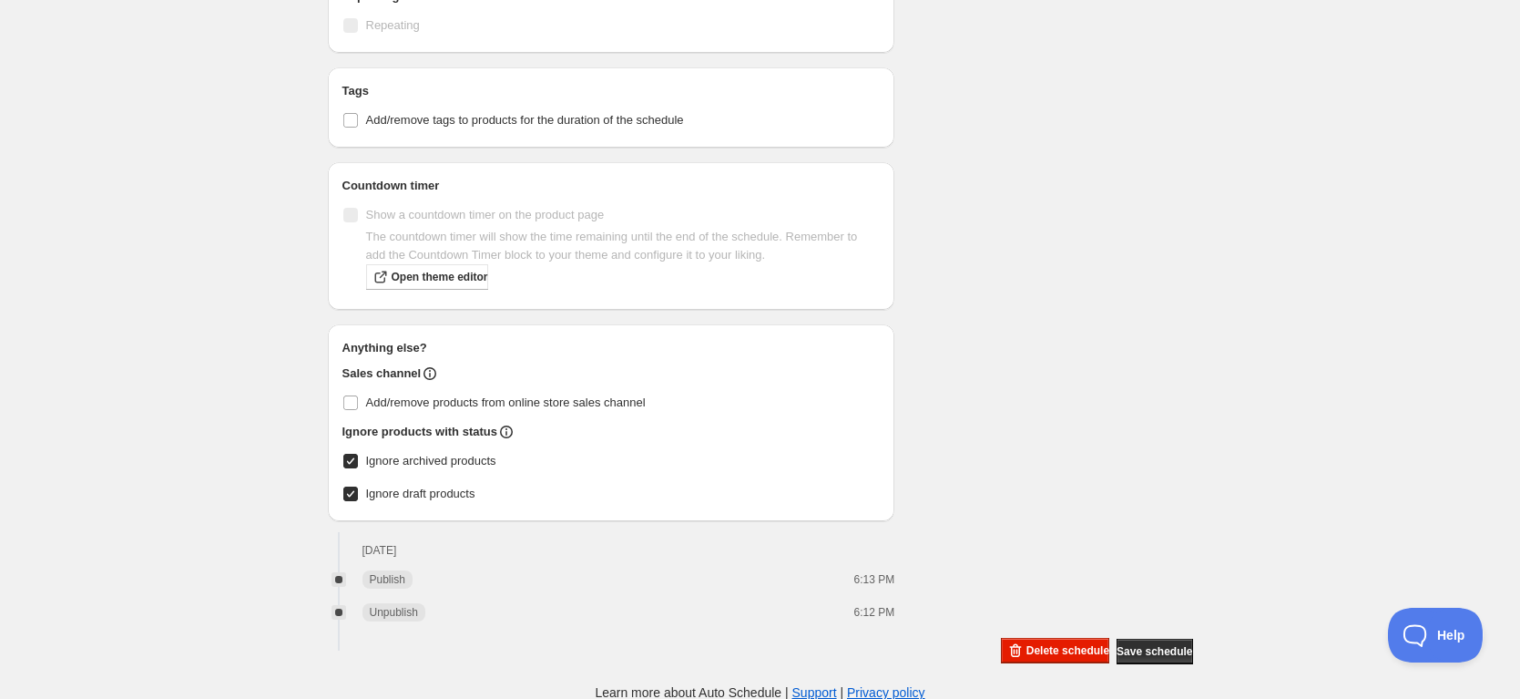
scroll to position [803, 0]
click at [401, 489] on span "Ignore draft products" at bounding box center [420, 493] width 109 height 14
click at [358, 489] on input "Ignore draft products" at bounding box center [350, 493] width 15 height 15
checkbox input "false"
click at [397, 464] on span "Ignore archived products" at bounding box center [431, 460] width 130 height 14
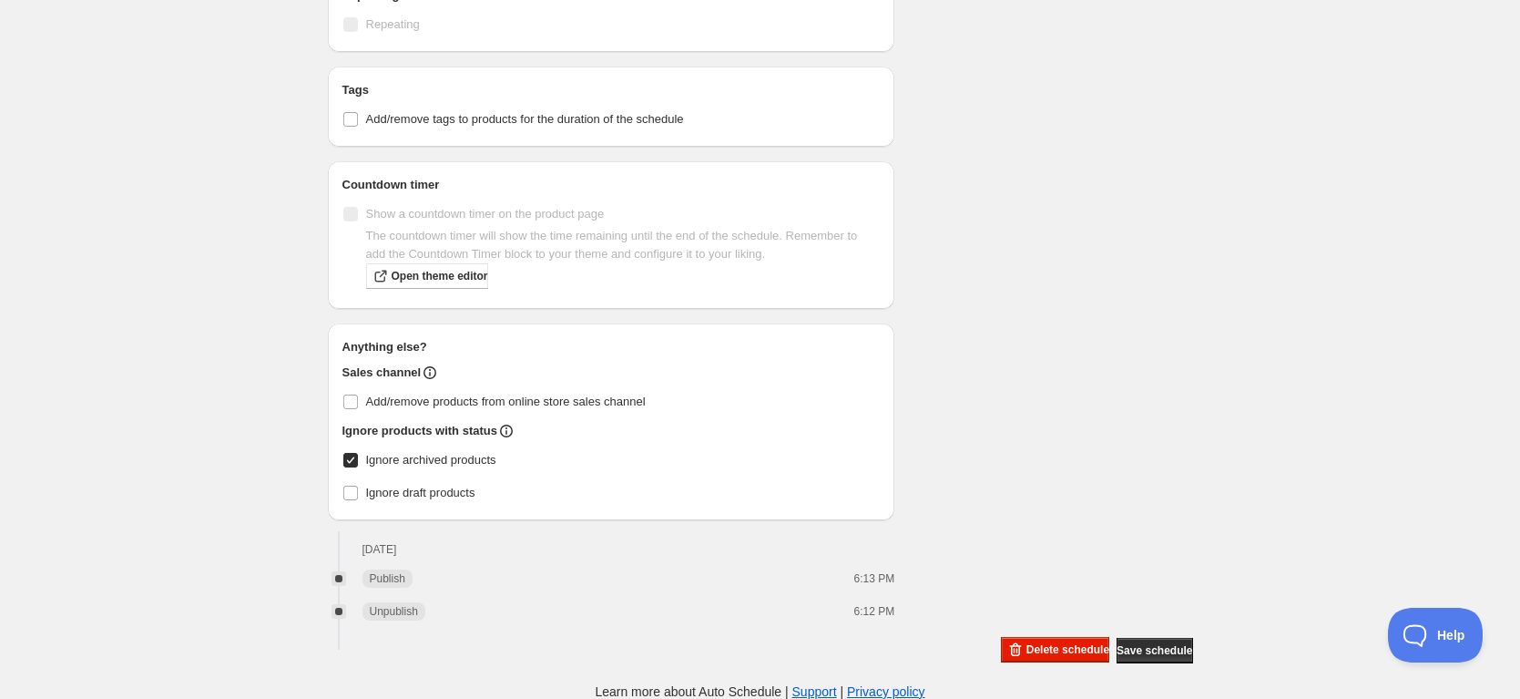
click at [358, 464] on input "Ignore archived products" at bounding box center [350, 460] width 15 height 15
checkbox input "false"
click at [1148, 647] on span "Save schedule" at bounding box center [1155, 650] width 76 height 15
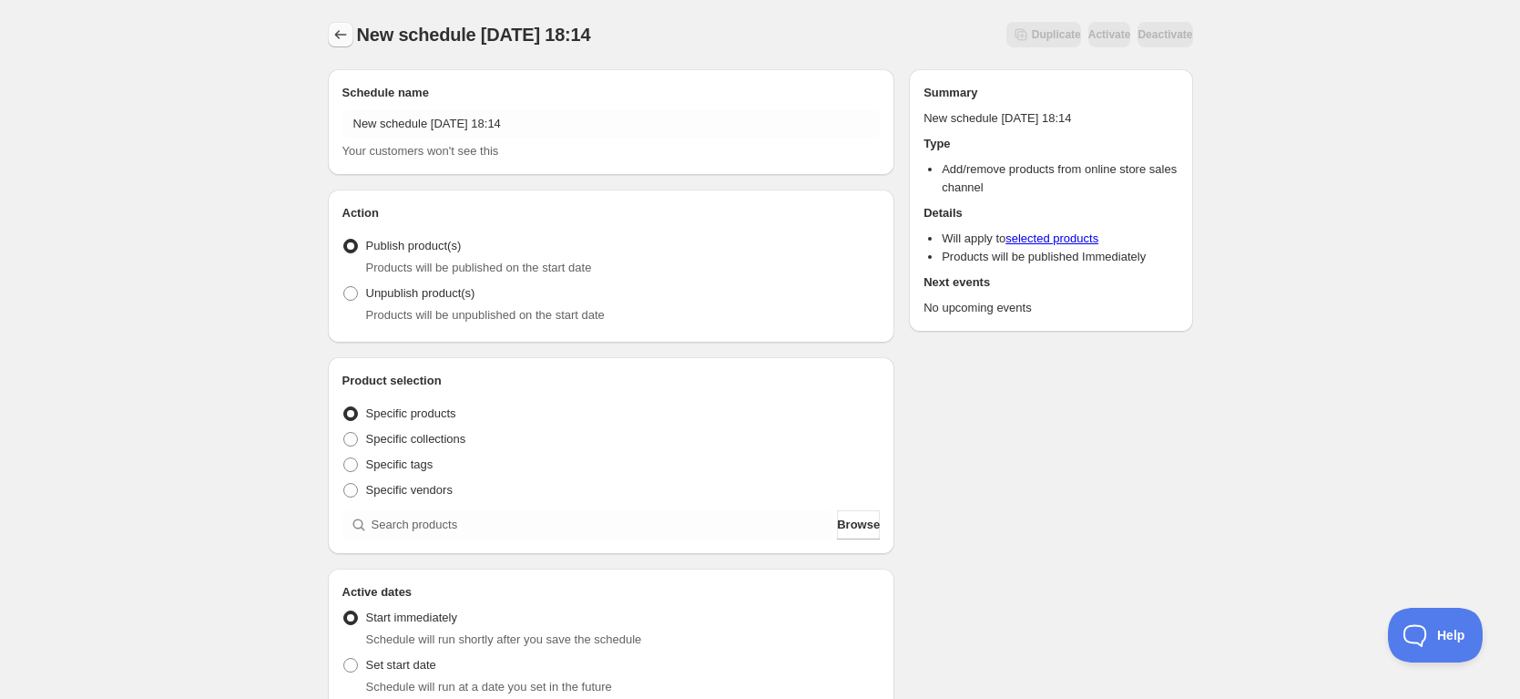
click at [342, 38] on icon "Schedules" at bounding box center [341, 35] width 18 height 18
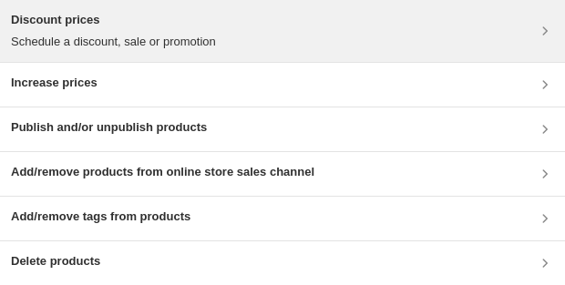
click at [426, 34] on div "Discount prices Schedule a discount, sale or promotion" at bounding box center [282, 31] width 543 height 40
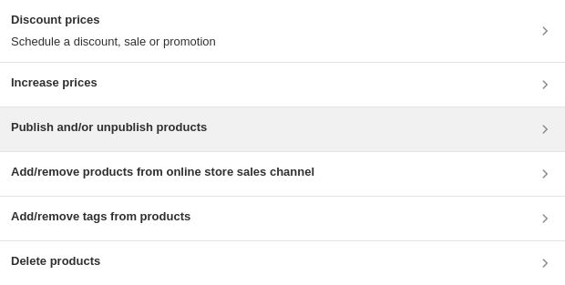
click at [179, 133] on h3 "Publish and/or unpublish products" at bounding box center [109, 127] width 196 height 18
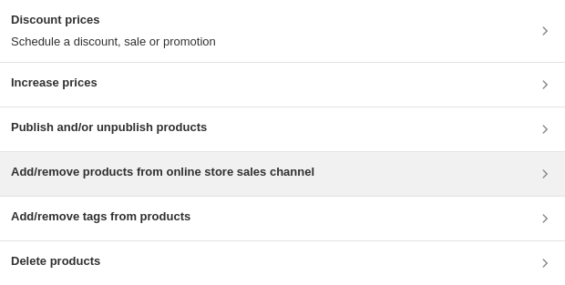
click at [283, 177] on h3 "Add/remove products from online store sales channel" at bounding box center [162, 172] width 303 height 18
click at [225, 176] on h3 "Add/remove products from online store sales channel" at bounding box center [162, 172] width 303 height 18
